Goal: Task Accomplishment & Management: Manage account settings

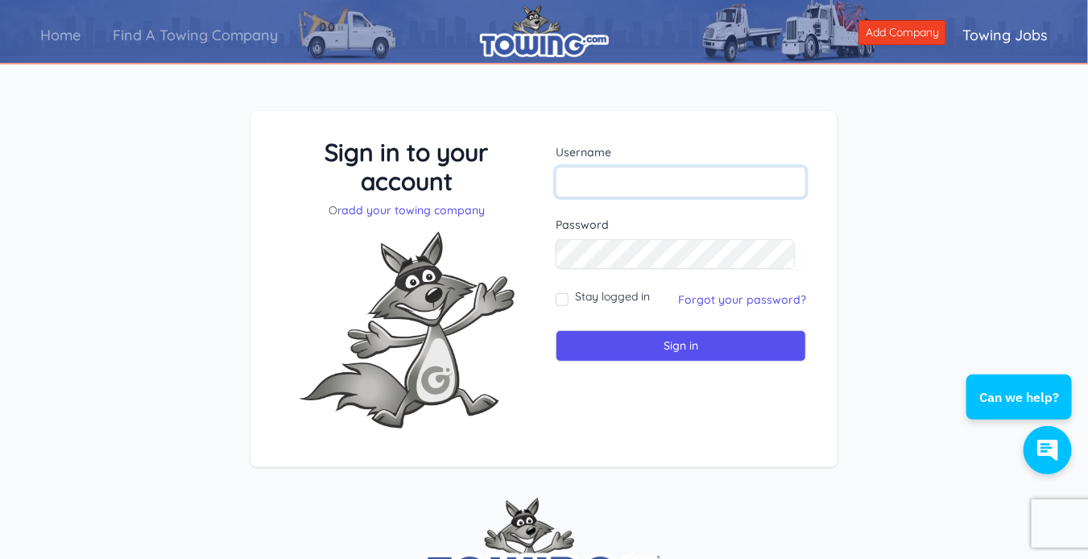
click at [606, 177] on input "text" at bounding box center [681, 182] width 251 height 31
type input "mdauto"
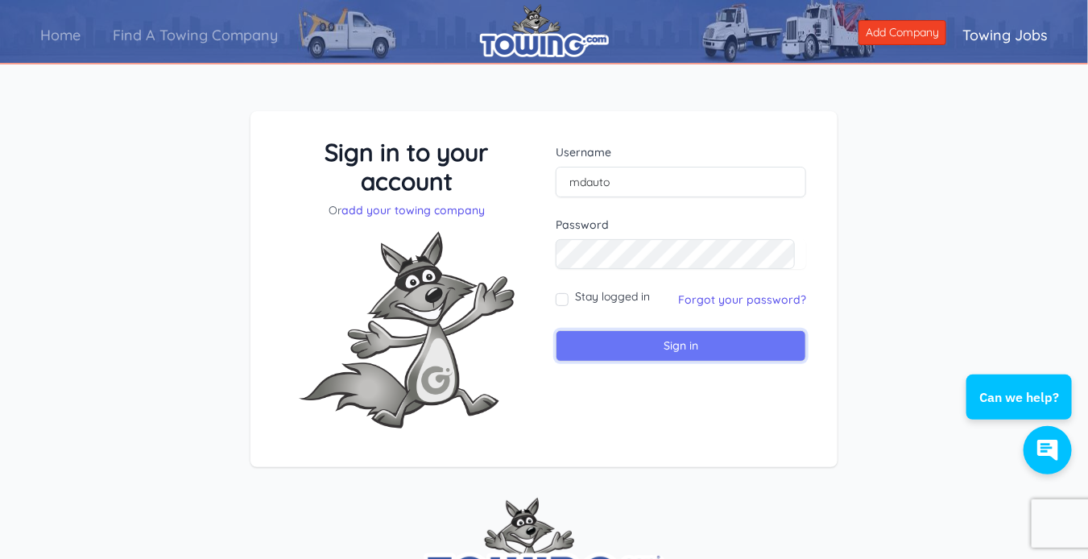
click at [677, 351] on input "Sign in" at bounding box center [681, 345] width 251 height 31
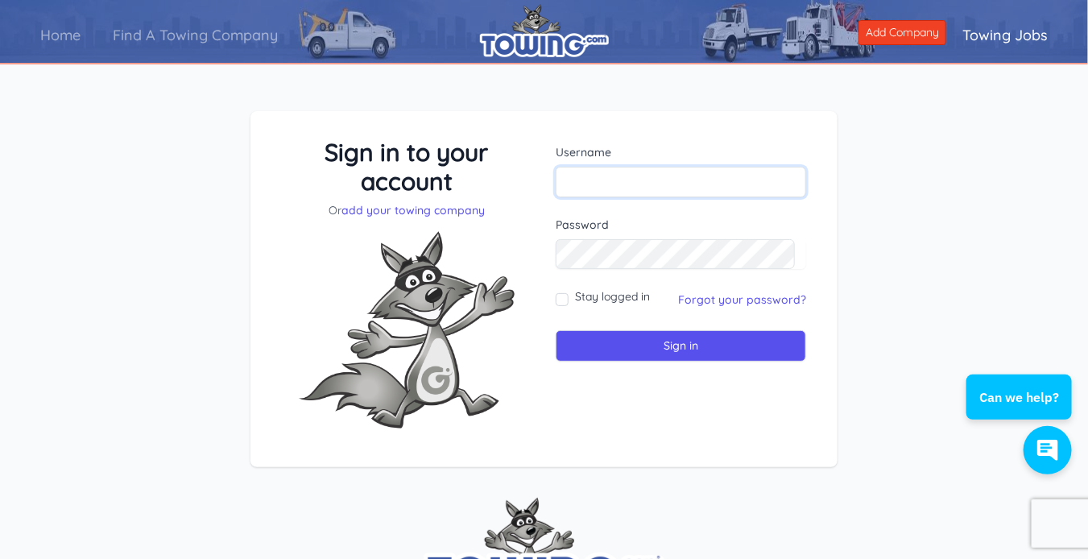
click at [621, 184] on input "text" at bounding box center [681, 182] width 251 height 31
type input "mdautoservice"
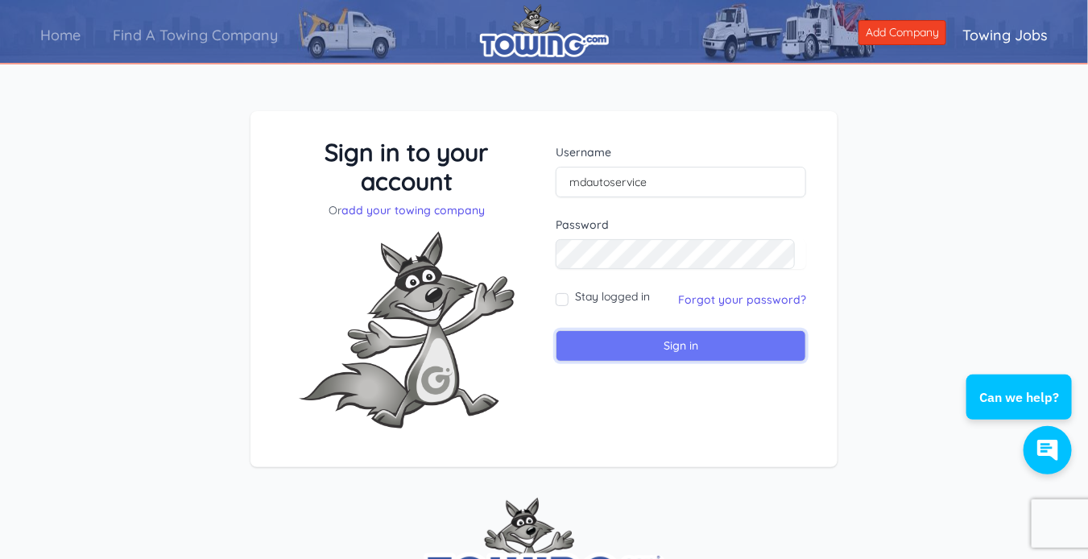
click at [703, 346] on input "Sign in" at bounding box center [681, 345] width 251 height 31
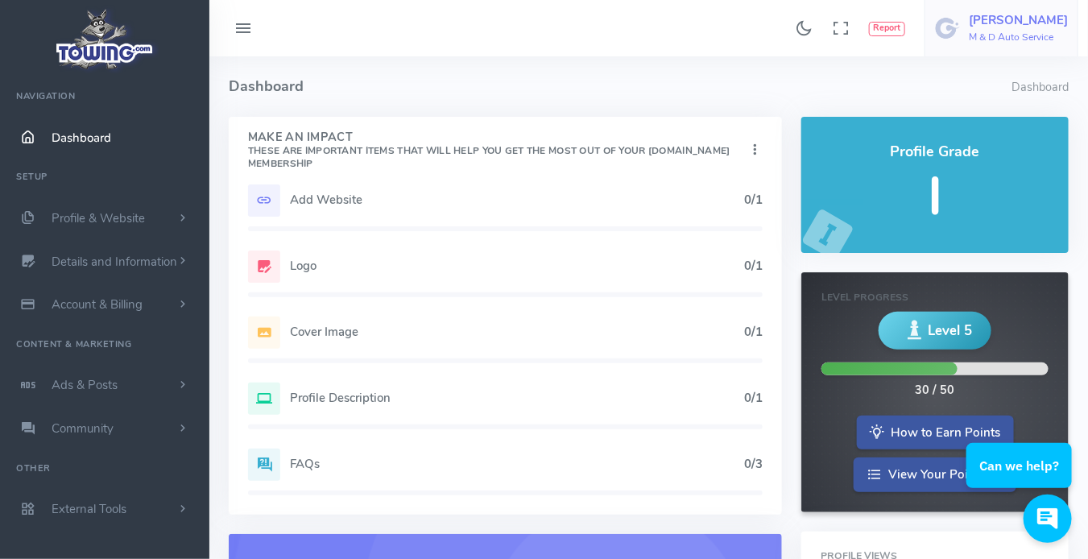
click at [990, 39] on h6 "M & D Auto Service" at bounding box center [1018, 37] width 99 height 10
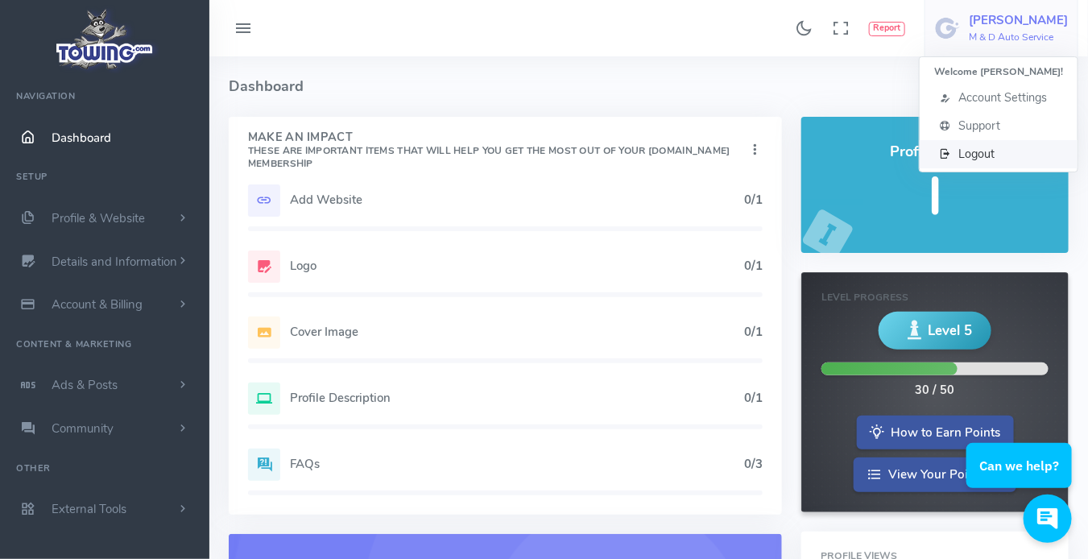
click at [977, 162] on link "Logout" at bounding box center [999, 154] width 158 height 28
